Goal: Check status: Check status

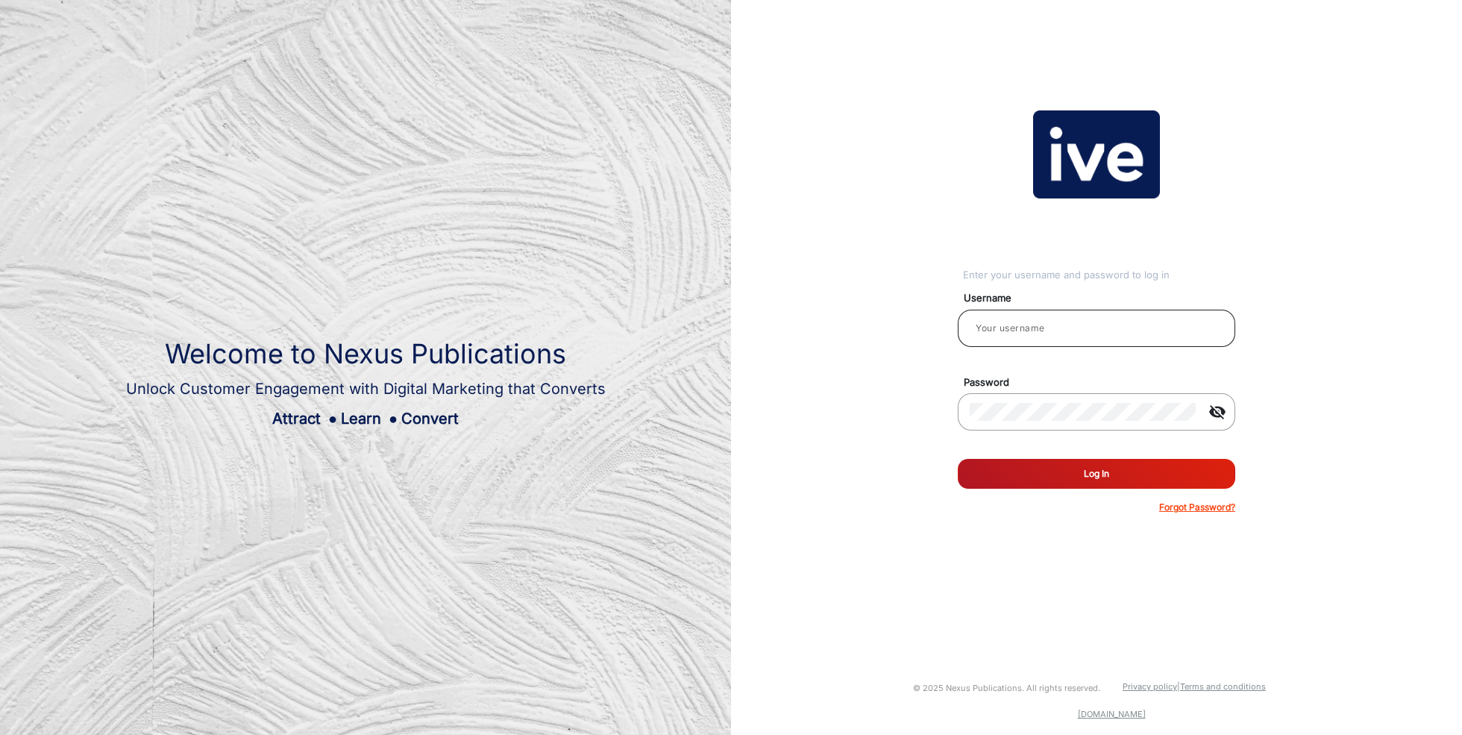
click at [1057, 328] on input "email" at bounding box center [1097, 328] width 254 height 18
type input "[PERSON_NAME]"
click at [1089, 471] on button "Log In" at bounding box center [1097, 474] width 278 height 30
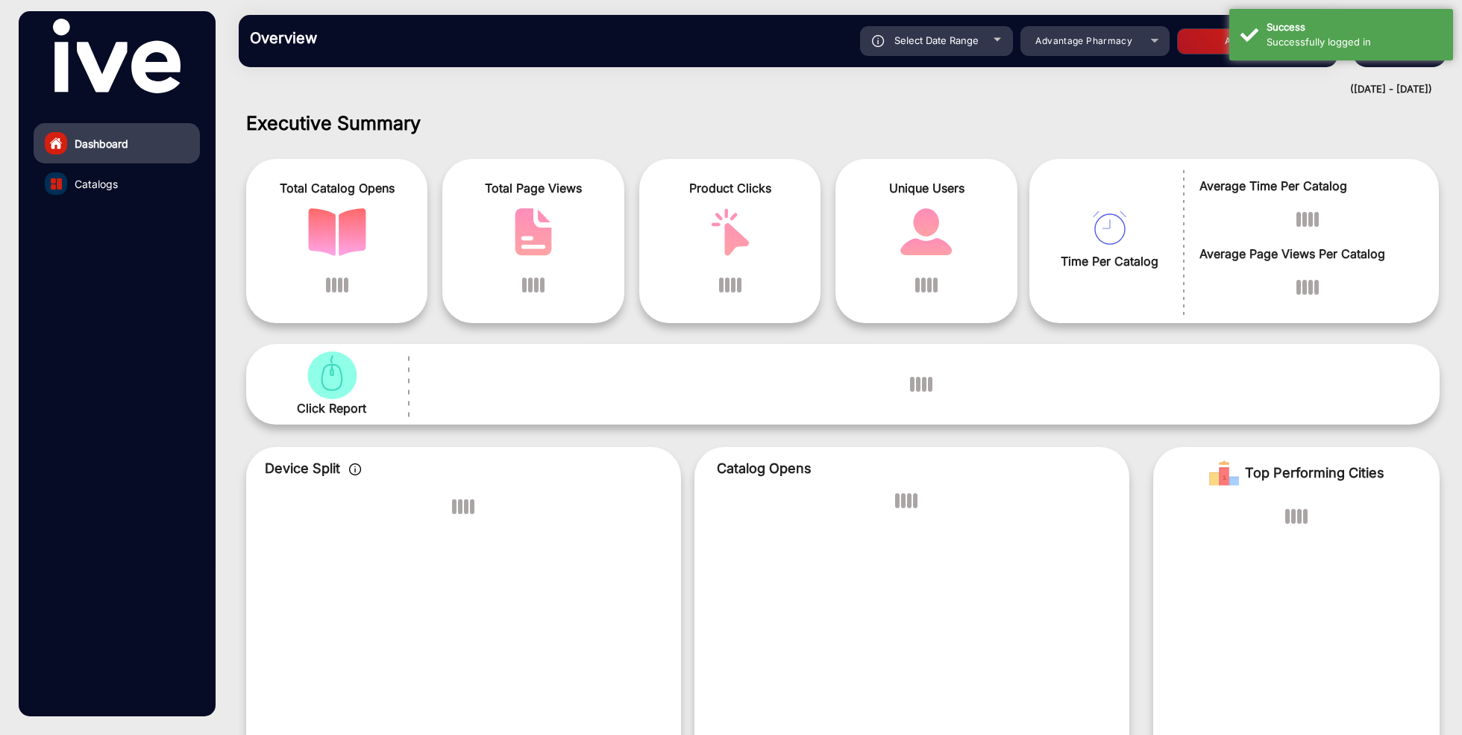
scroll to position [11, 0]
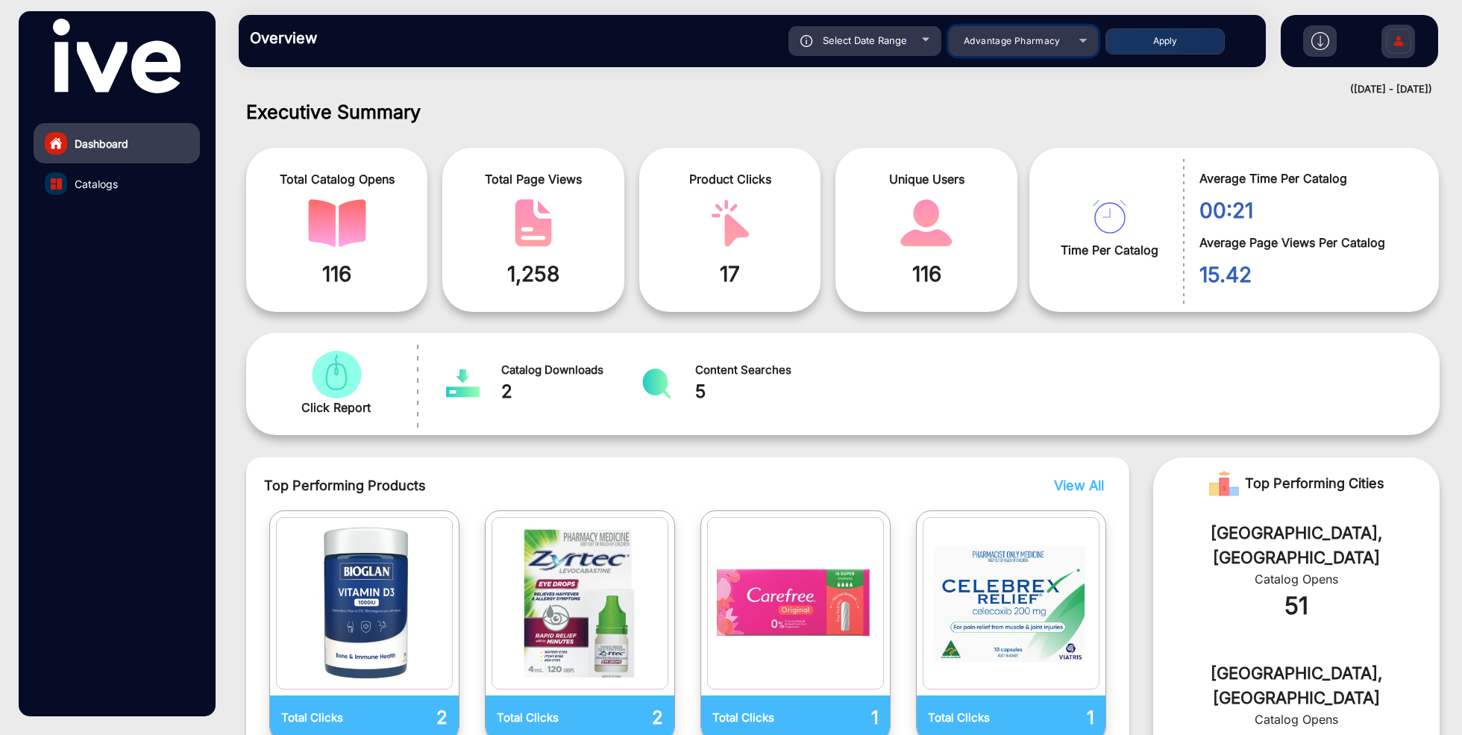
click at [988, 46] on div "Advantage Pharmacy" at bounding box center [1012, 41] width 119 height 18
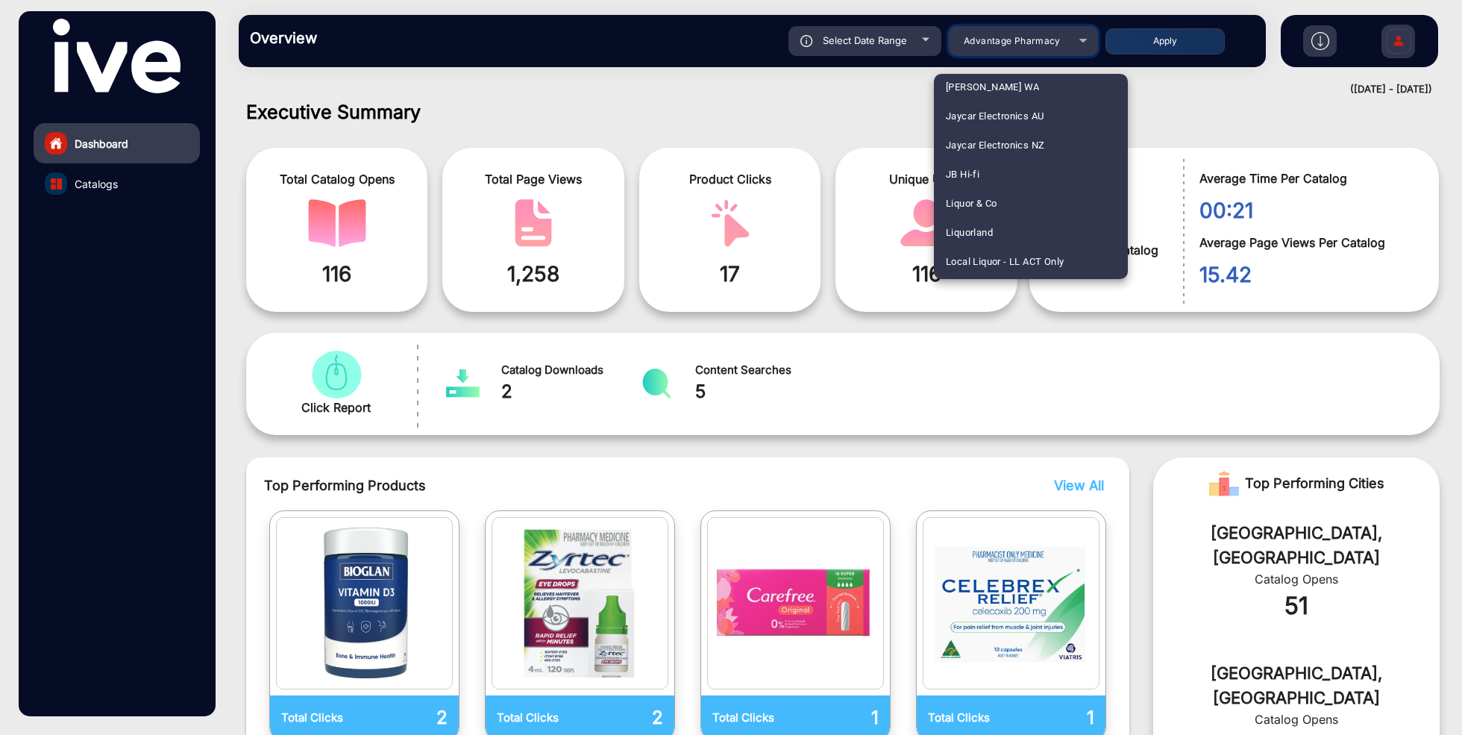
scroll to position [1472, 0]
click at [977, 166] on span "JB Hi-fi" at bounding box center [963, 164] width 34 height 29
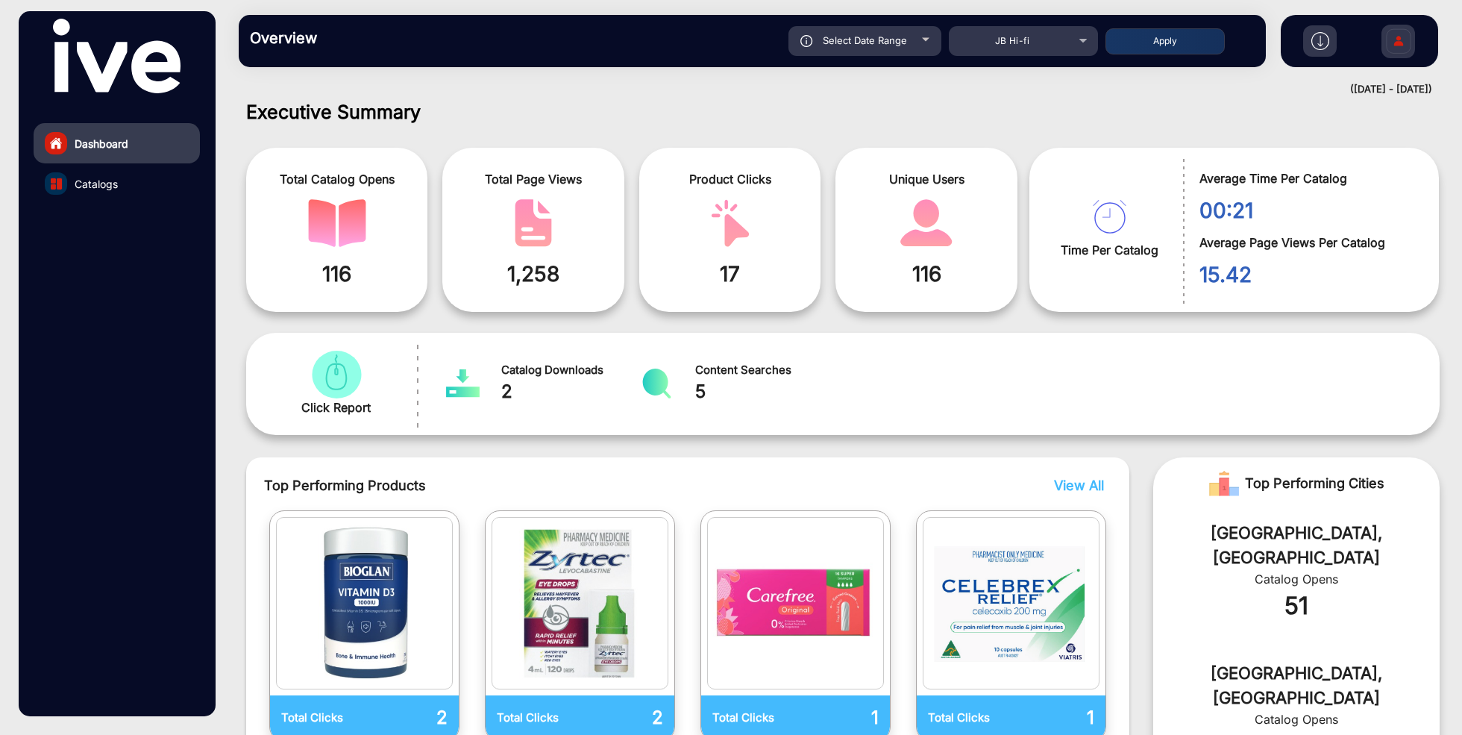
click at [873, 43] on span "Select Date Range" at bounding box center [865, 40] width 84 height 12
type input "[DATE]"
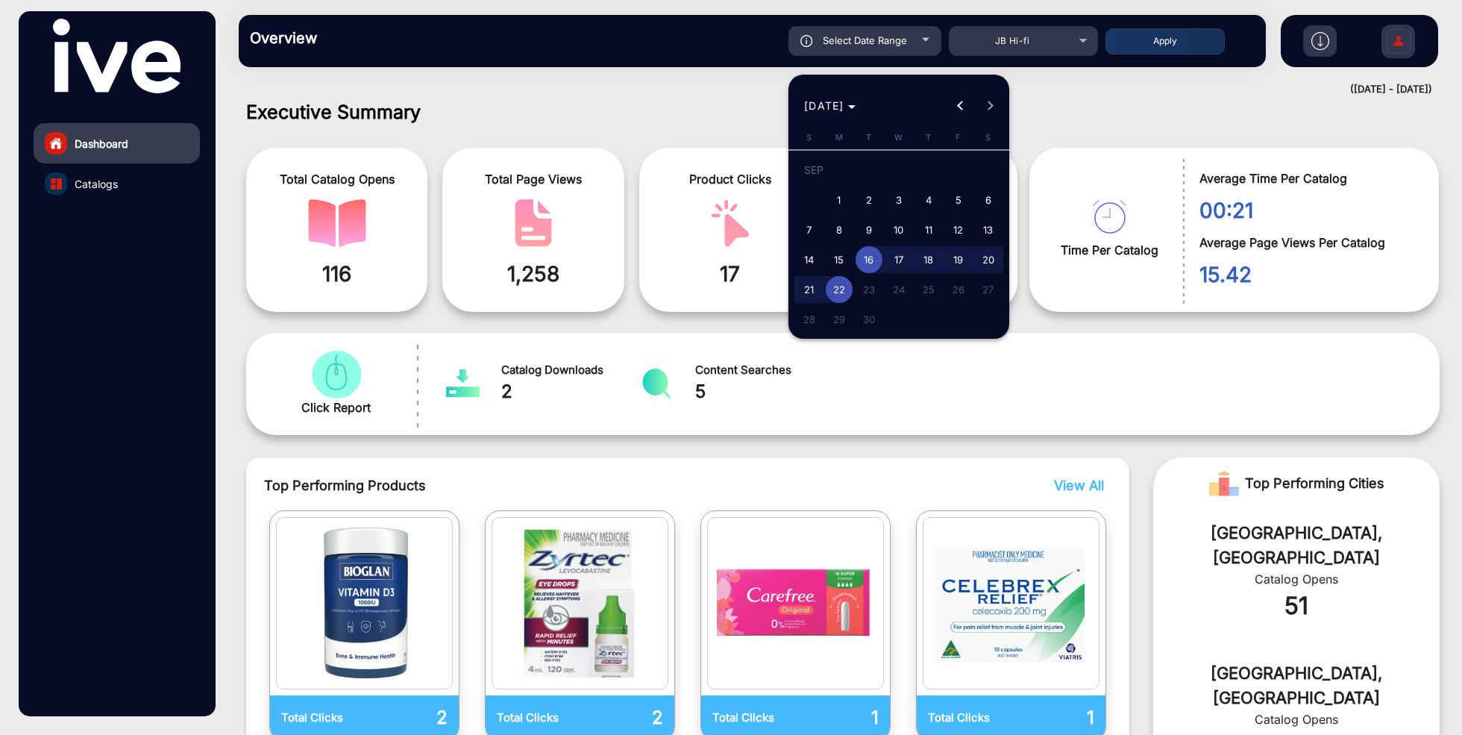
click at [929, 258] on span "18" at bounding box center [928, 259] width 27 height 27
type input "[DATE]"
click at [838, 287] on span "22" at bounding box center [839, 289] width 27 height 27
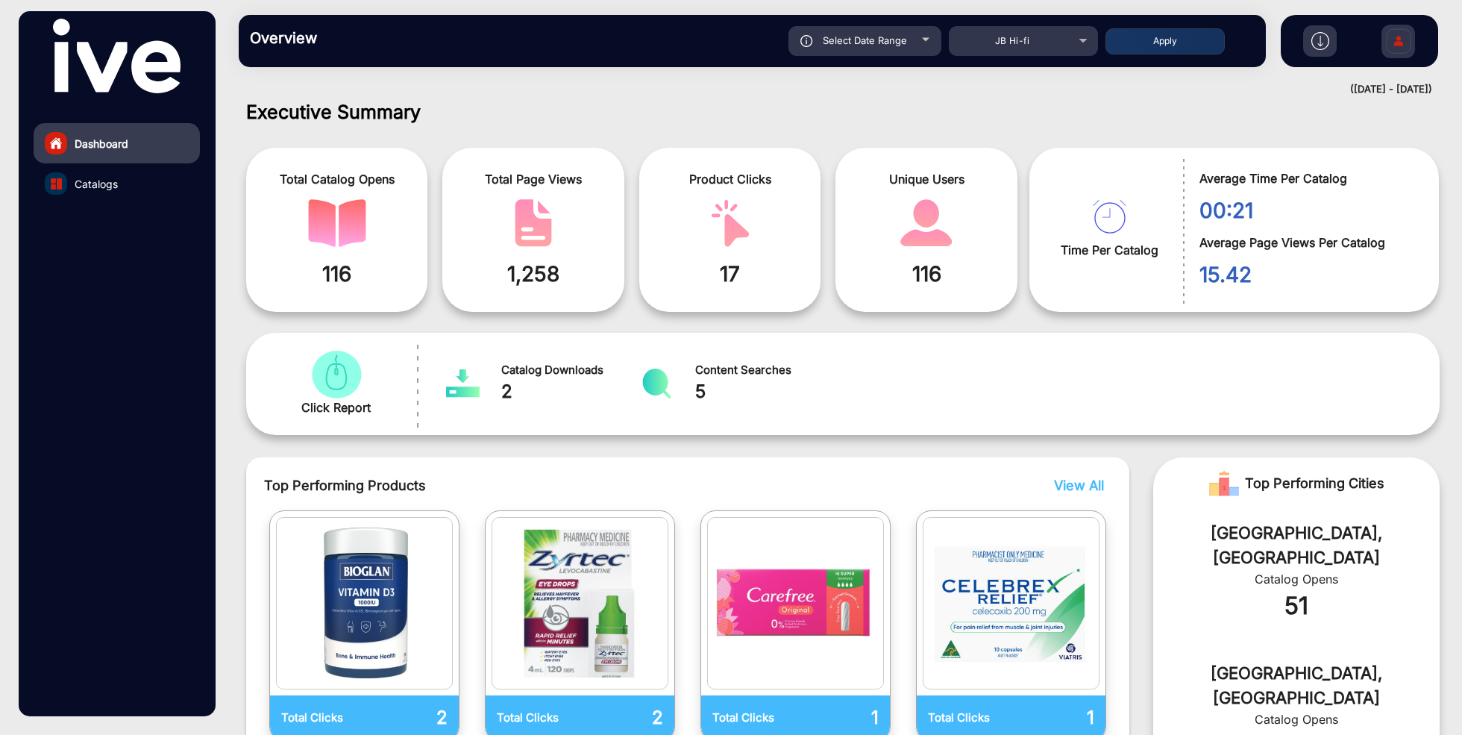
click at [1160, 40] on button "Apply" at bounding box center [1165, 41] width 119 height 26
type input "[DATE]"
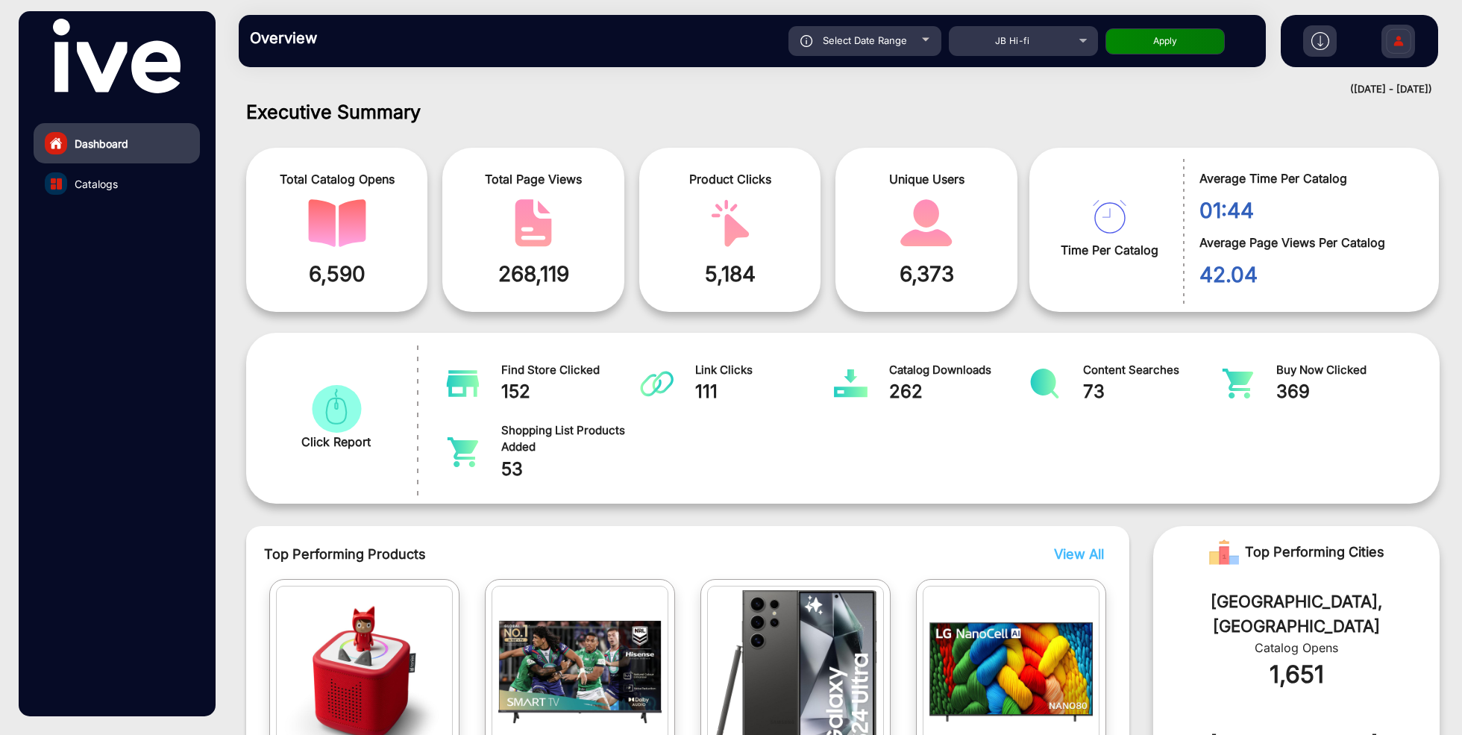
click at [1171, 42] on button "Apply" at bounding box center [1165, 41] width 119 height 26
type input "[DATE]"
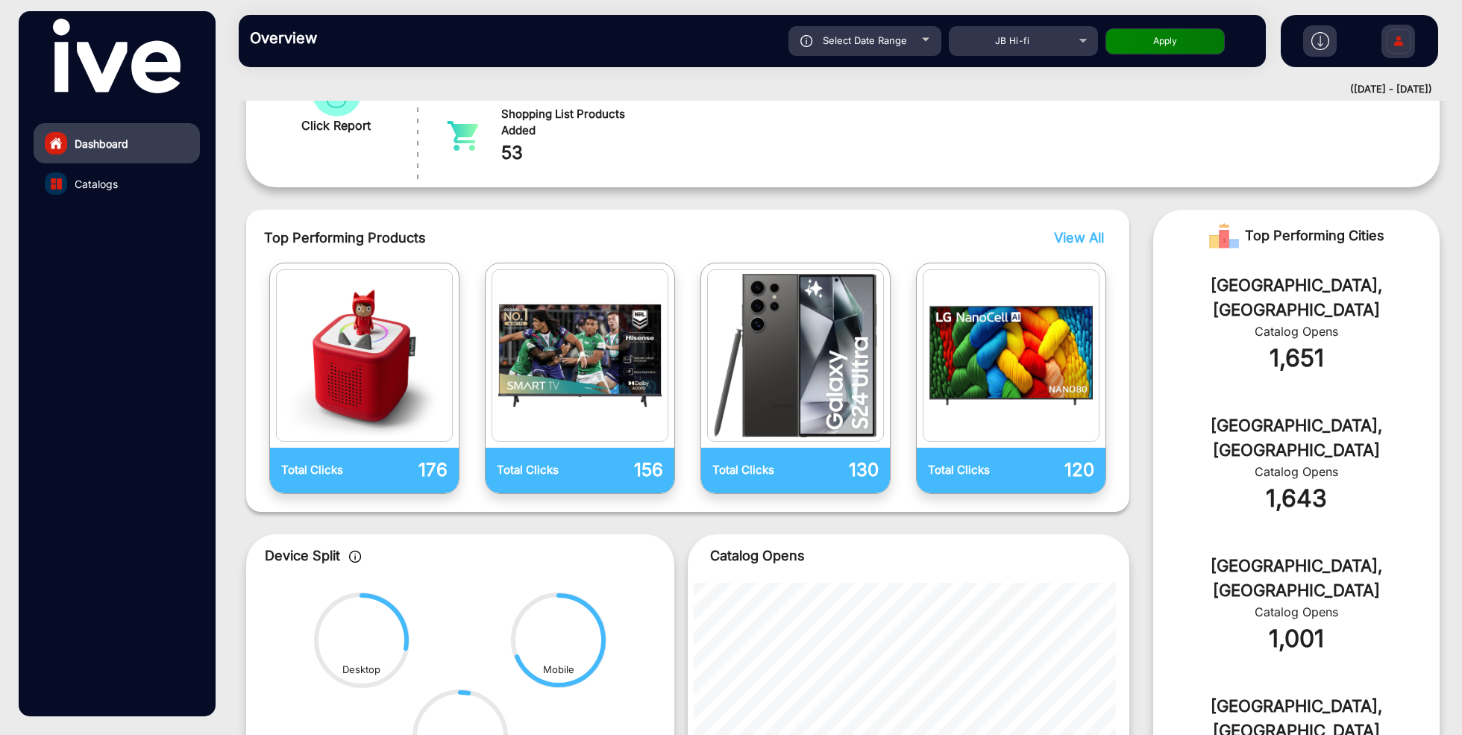
scroll to position [396, 0]
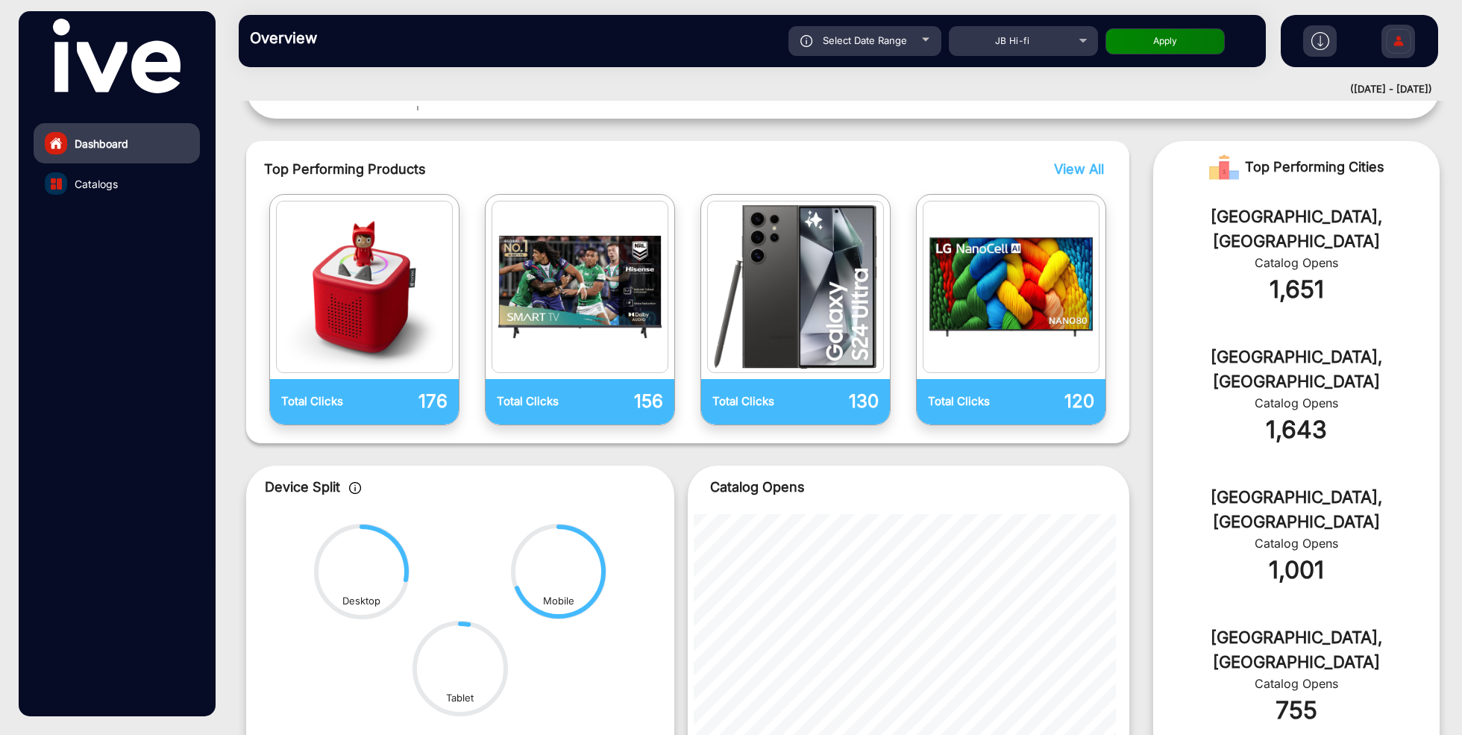
click at [1080, 163] on span "View All" at bounding box center [1079, 169] width 50 height 16
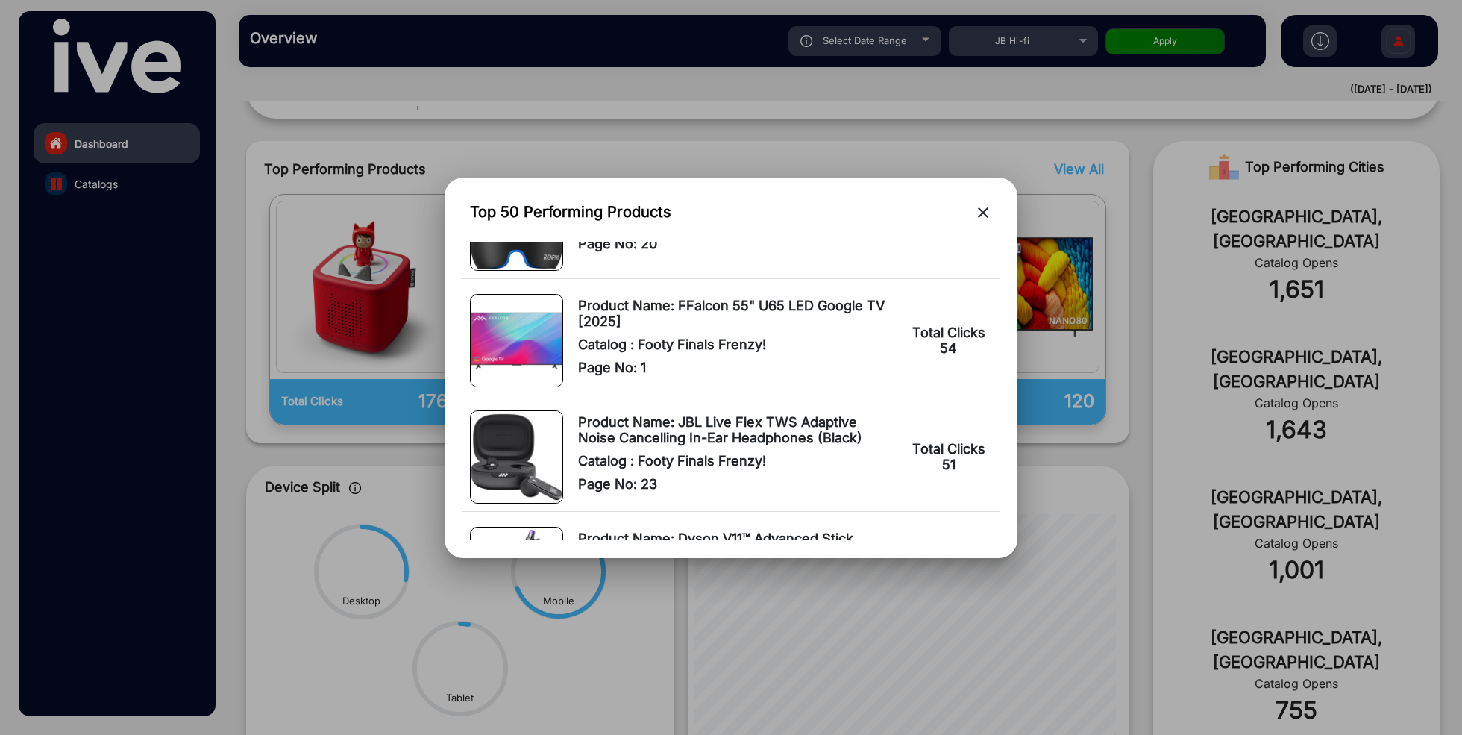
scroll to position [930, 0]
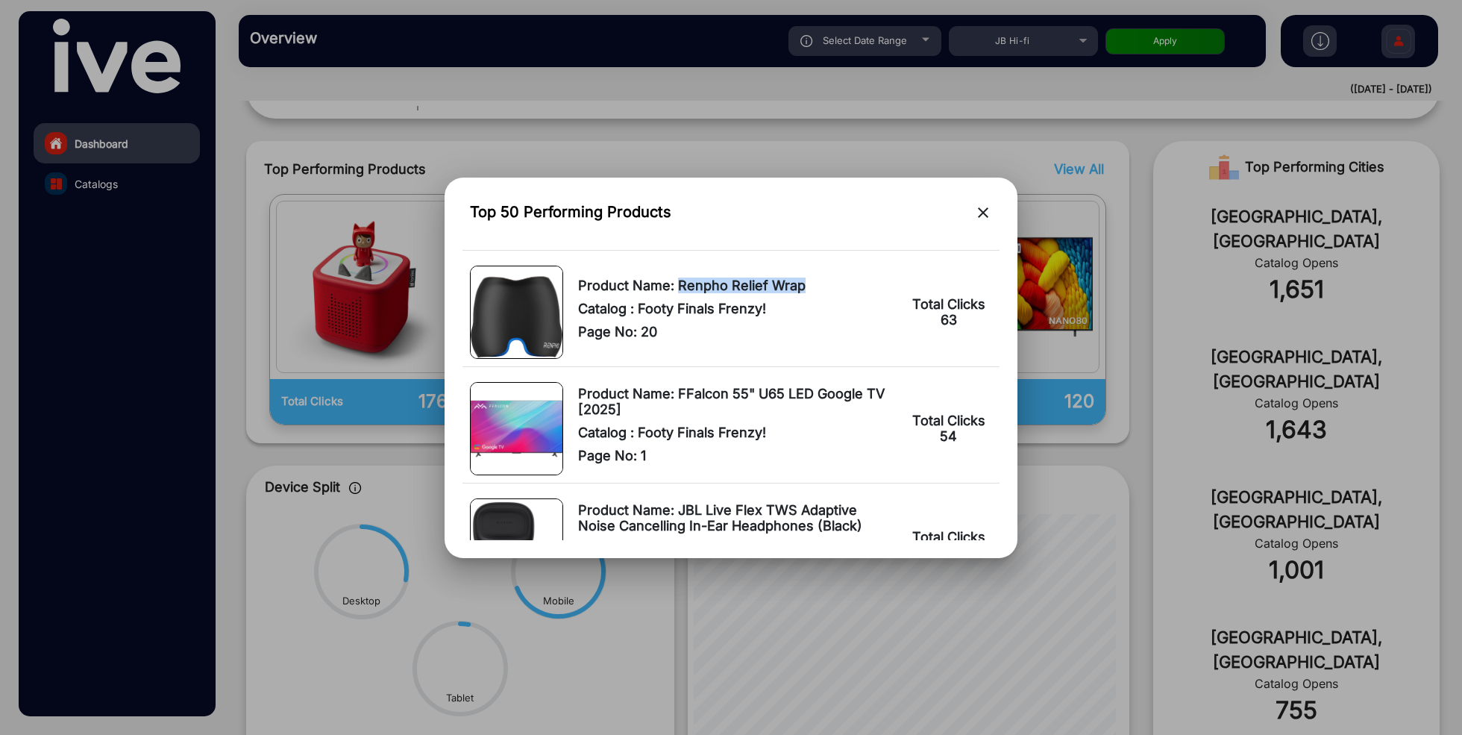
drag, startPoint x: 807, startPoint y: 282, endPoint x: 676, endPoint y: 289, distance: 131.5
click at [676, 289] on span "Product Name: Renpho Relief Wrap" at bounding box center [736, 286] width 316 height 16
copy span "Renpho Relief Wrap"
click at [385, 289] on div at bounding box center [731, 367] width 1462 height 735
